Goal: Navigation & Orientation: Find specific page/section

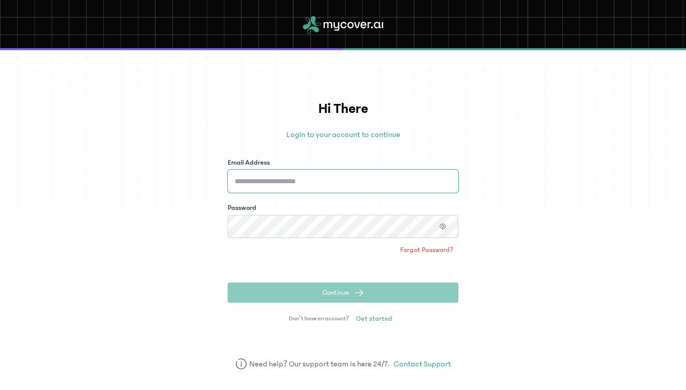
type input "**********"
click at [345, 298] on button "Continue" at bounding box center [343, 292] width 231 height 20
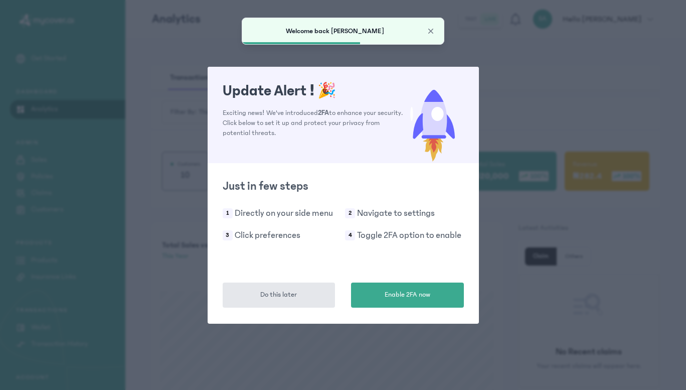
drag, startPoint x: 293, startPoint y: 296, endPoint x: 329, endPoint y: 286, distance: 37.5
click at [293, 296] on span "Do this later" at bounding box center [278, 294] width 37 height 11
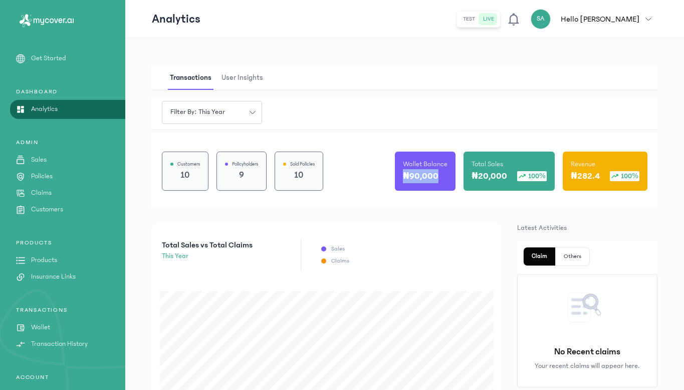
drag, startPoint x: 441, startPoint y: 176, endPoint x: 406, endPoint y: 174, distance: 35.7
click at [406, 174] on div "Wallet Balance ₦90,000" at bounding box center [425, 170] width 61 height 39
click at [407, 174] on p "₦90,000" at bounding box center [421, 176] width 36 height 14
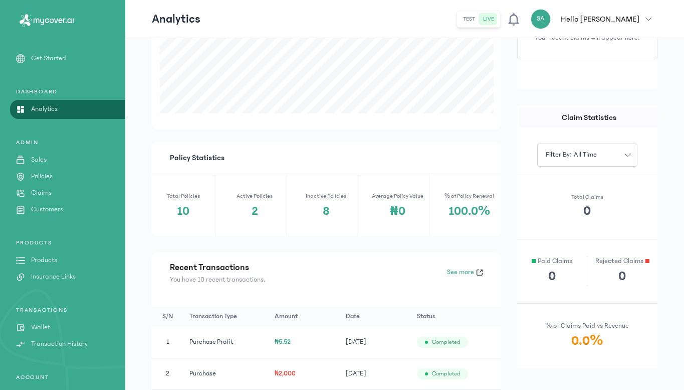
click at [40, 159] on p "Sales" at bounding box center [39, 159] width 16 height 11
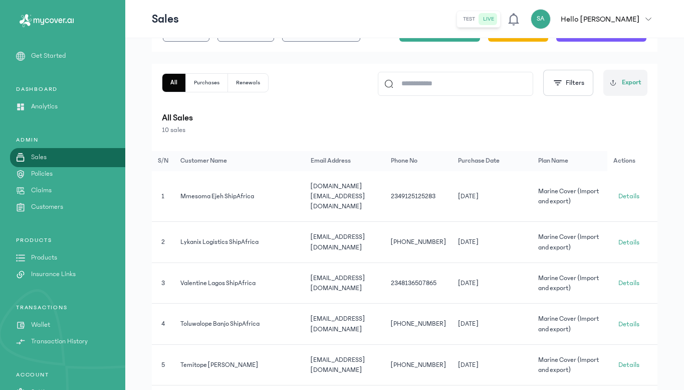
scroll to position [2, 0]
click at [43, 324] on p "Wallet" at bounding box center [40, 325] width 19 height 11
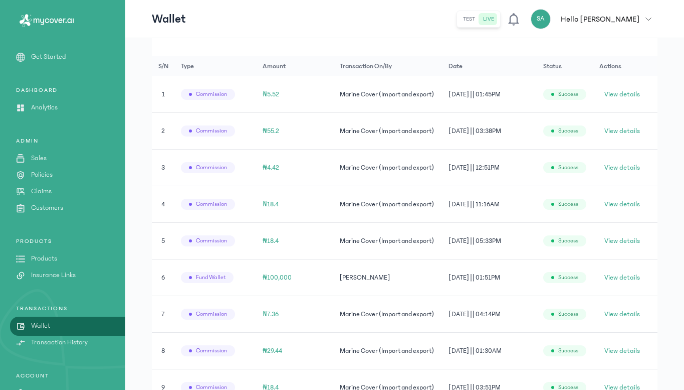
scroll to position [214, 0]
